Goal: Information Seeking & Learning: Learn about a topic

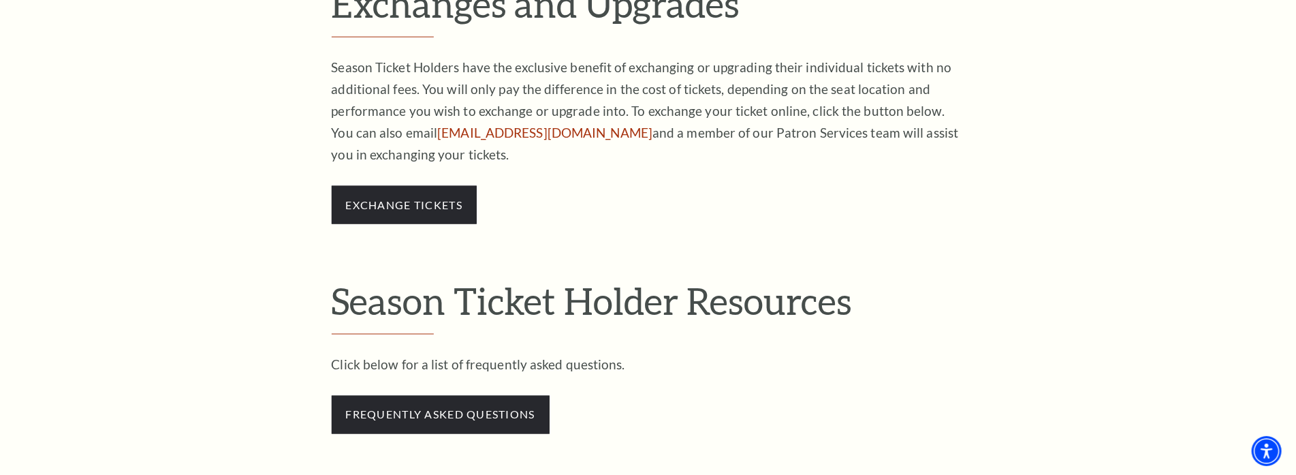
scroll to position [1158, 0]
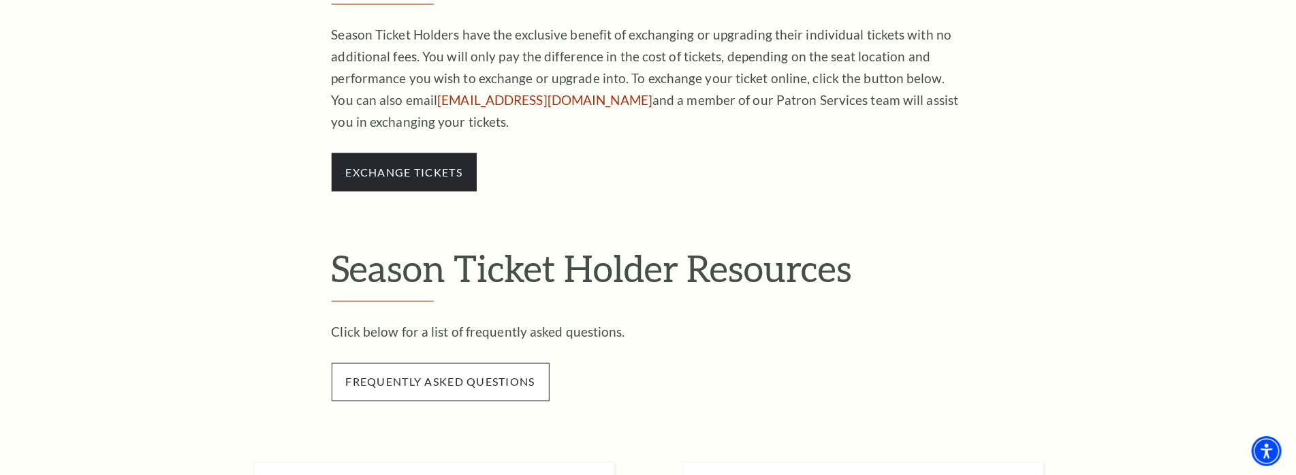
click at [496, 384] on span "frequently asked questions" at bounding box center [441, 382] width 218 height 38
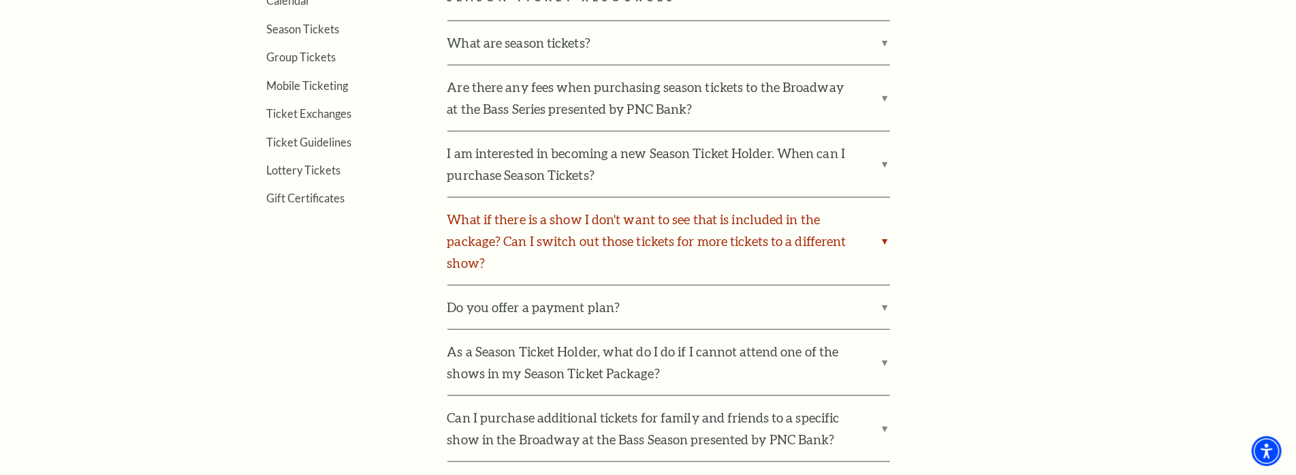
scroll to position [613, 0]
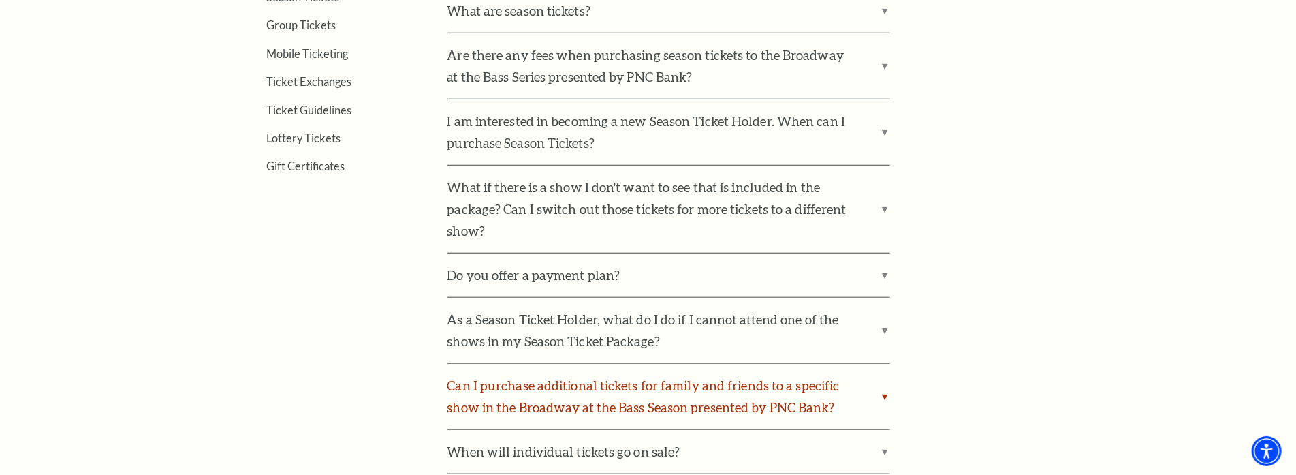
click at [744, 384] on label "Can I purchase additional tickets for family and friends to a specific show in …" at bounding box center [669, 396] width 443 height 65
click at [886, 394] on label "Can I purchase additional tickets for family and friends to a specific show in …" at bounding box center [669, 396] width 443 height 65
click at [0, 0] on input "Can I purchase additional tickets for family and friends to a specific show in …" at bounding box center [0, 0] width 0 height 0
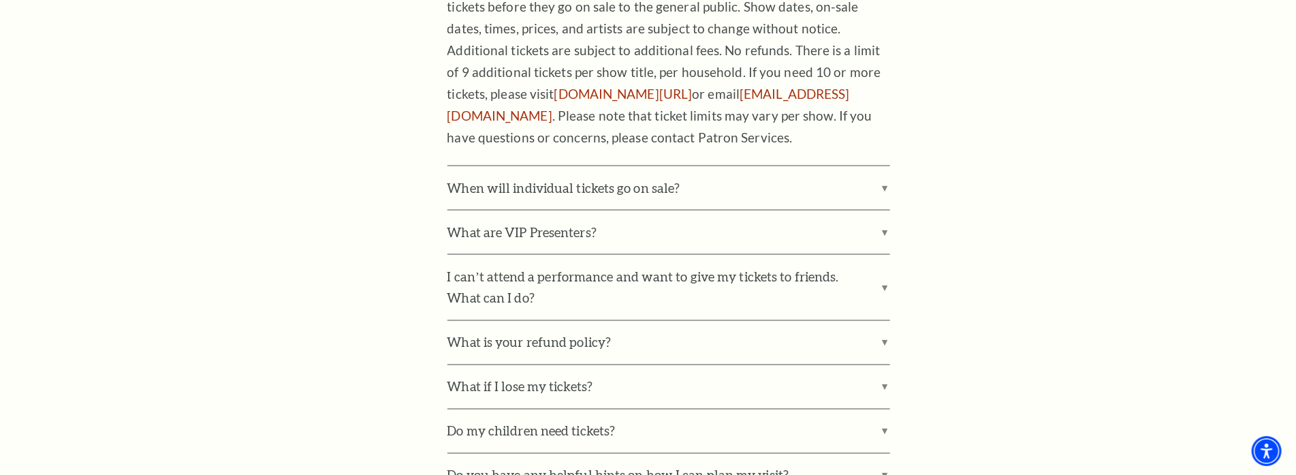
scroll to position [1226, 0]
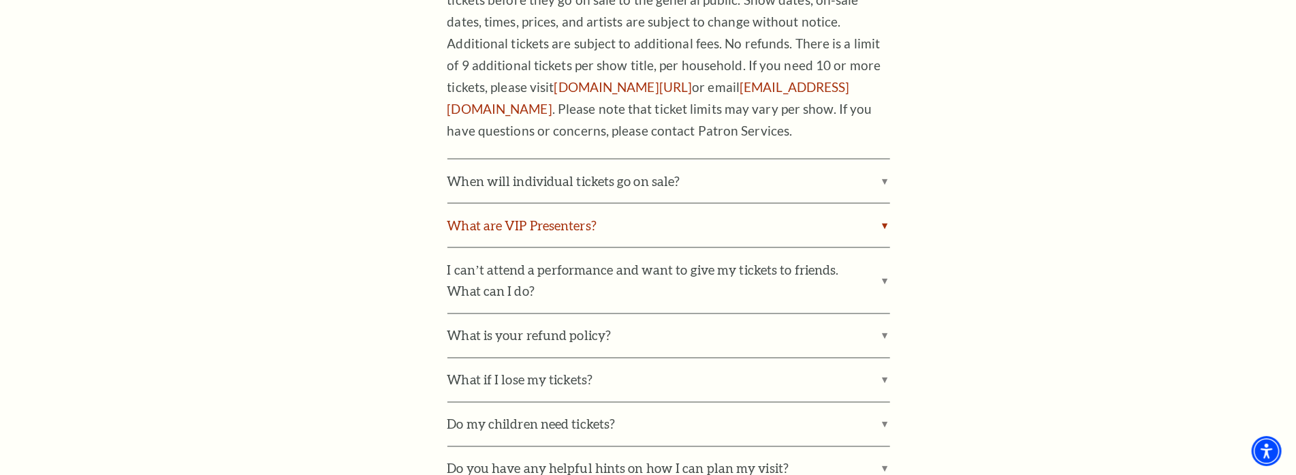
click at [886, 225] on label "What are VIP Presenters?" at bounding box center [669, 226] width 443 height 44
click at [0, 0] on input "What are VIP Presenters?" at bounding box center [0, 0] width 0 height 0
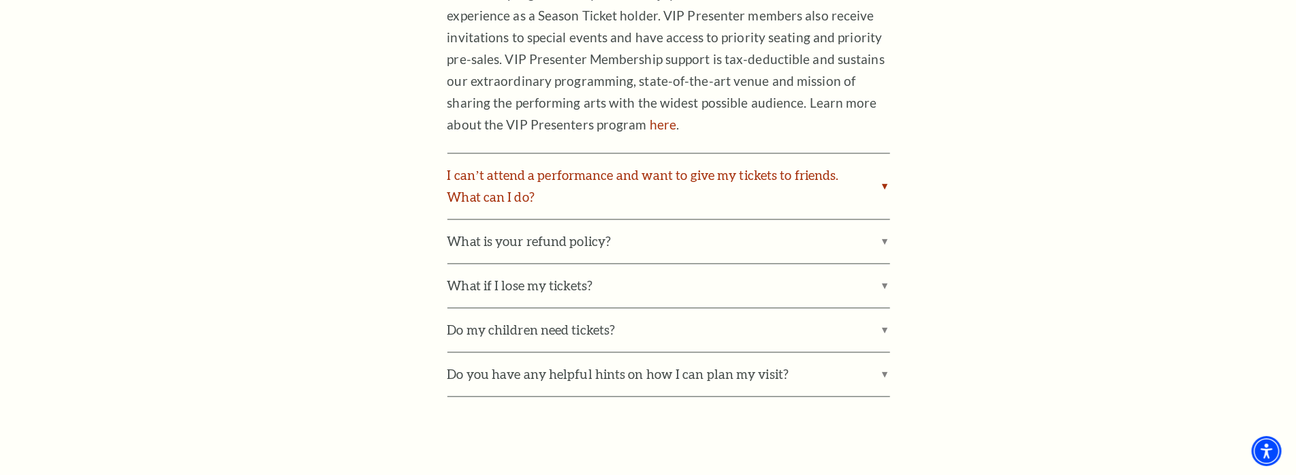
scroll to position [1567, 0]
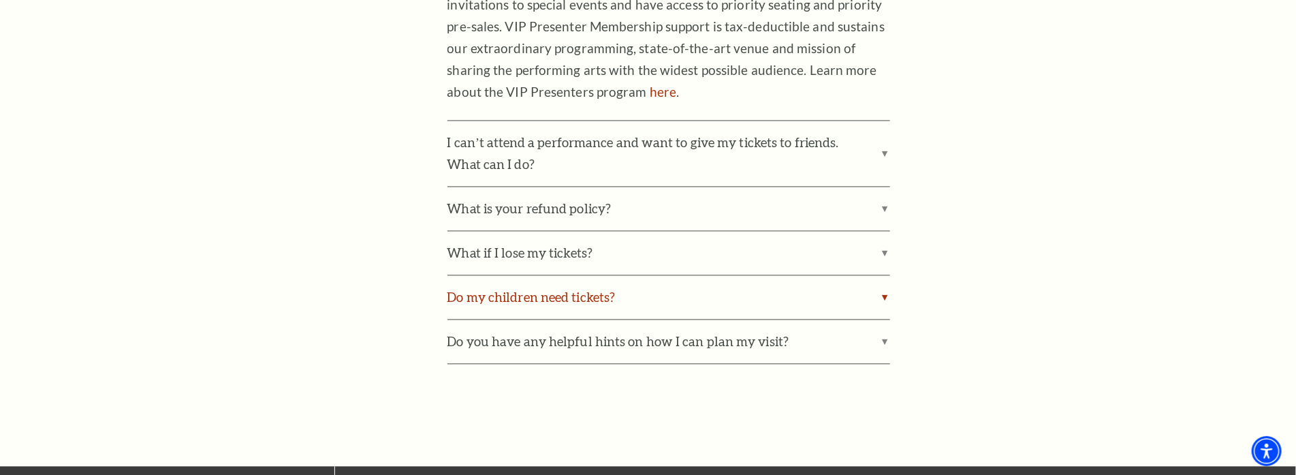
click at [704, 289] on label "Do my children need tickets?" at bounding box center [669, 297] width 443 height 44
click at [0, 0] on input "Do my children need tickets?" at bounding box center [0, 0] width 0 height 0
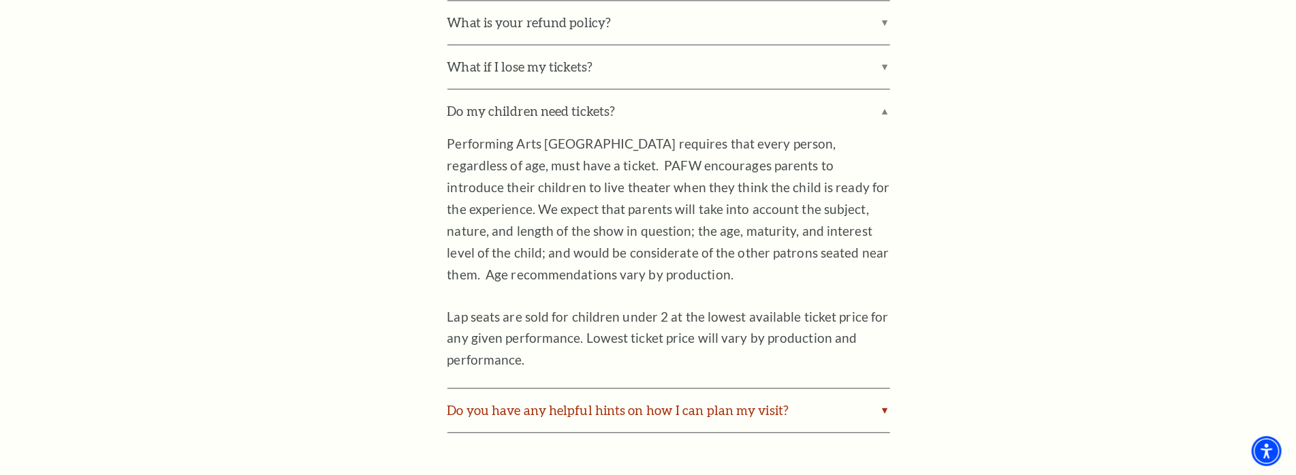
scroll to position [1908, 0]
